Goal: Go to known website: Access a specific website the user already knows

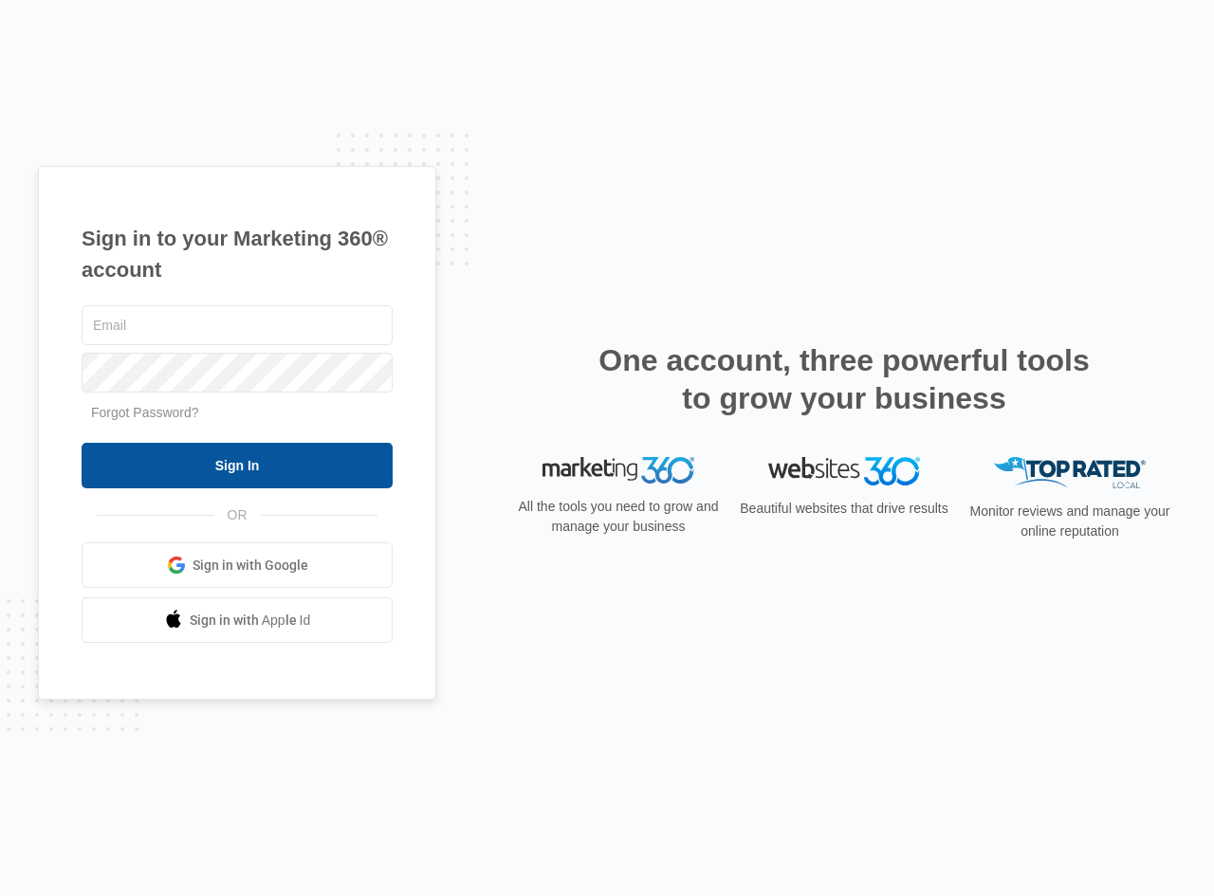
type input "[EMAIL_ADDRESS][DOMAIN_NAME]"
click at [198, 474] on input "Sign In" at bounding box center [237, 466] width 311 height 46
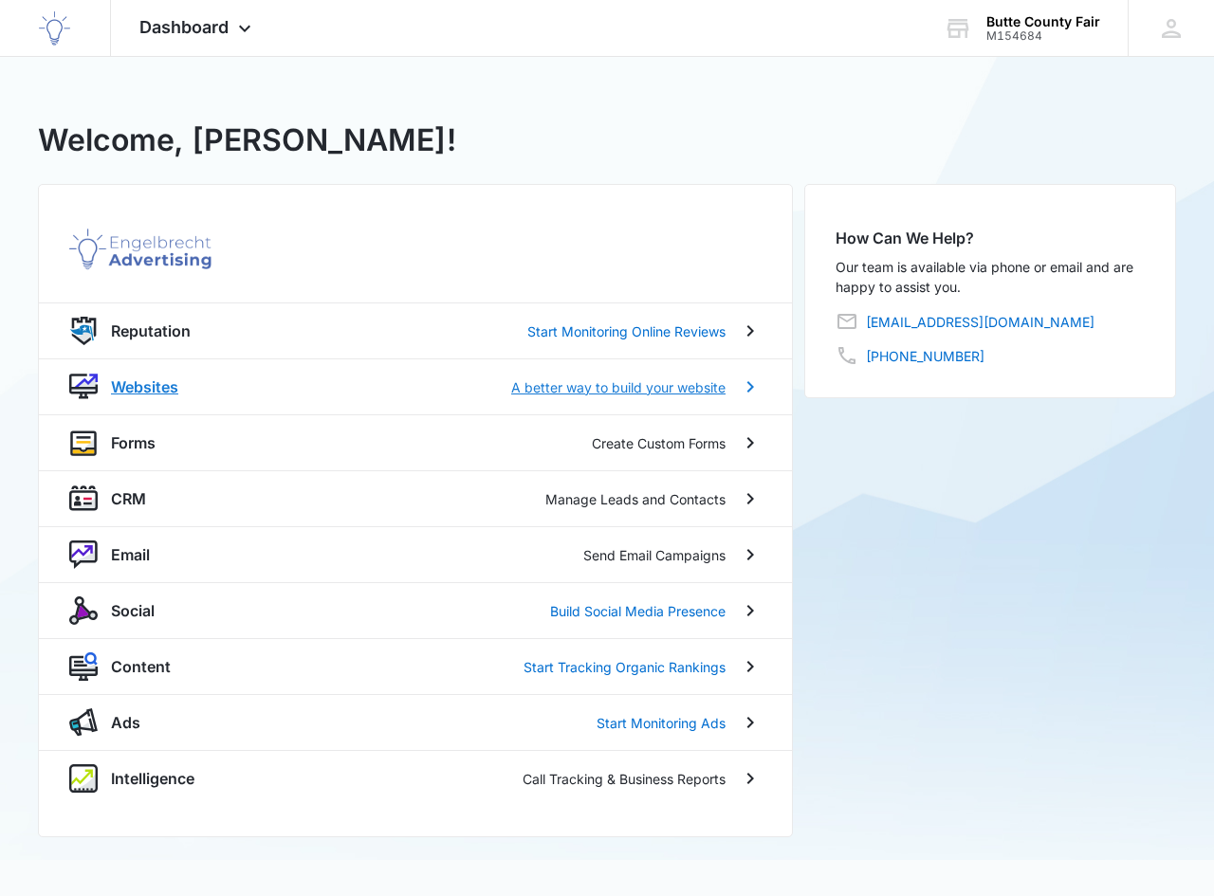
click at [151, 391] on p "Websites" at bounding box center [144, 387] width 67 height 23
